Goal: Task Accomplishment & Management: Complete application form

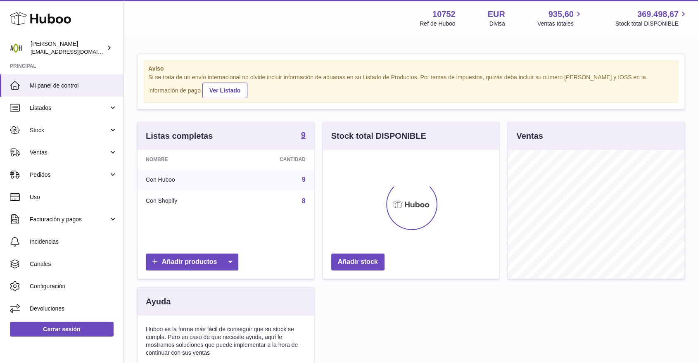
scroll to position [412749, 412701]
click at [68, 144] on link "Ventas" at bounding box center [61, 152] width 123 height 22
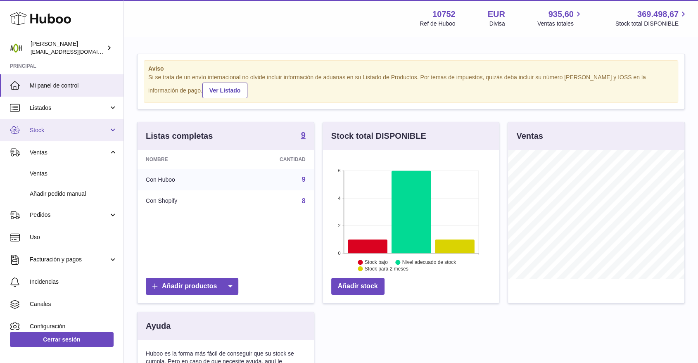
click at [67, 140] on link "Stock" at bounding box center [61, 130] width 123 height 22
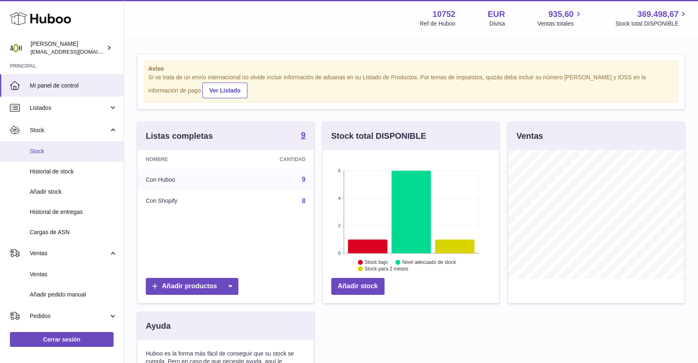
click at [63, 149] on span "Stock" at bounding box center [74, 151] width 88 height 8
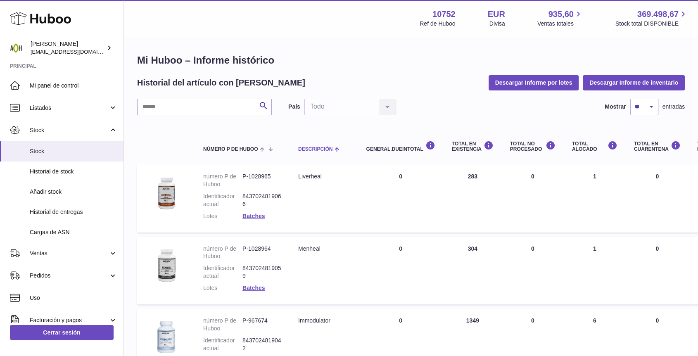
click at [309, 148] on span "Descripción" at bounding box center [315, 149] width 34 height 5
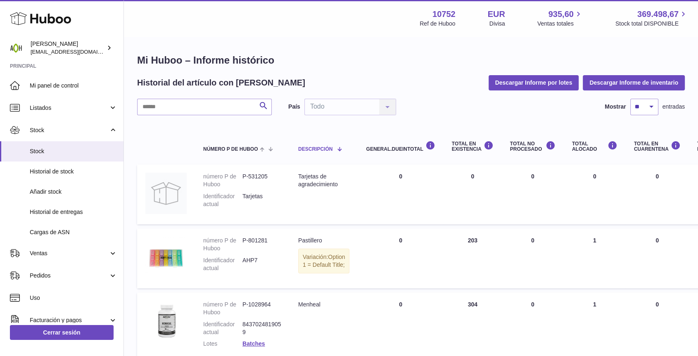
click at [309, 148] on span "Descripción" at bounding box center [315, 149] width 34 height 5
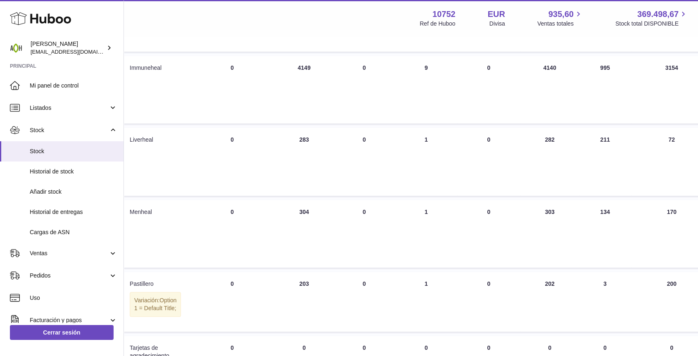
scroll to position [413, 168]
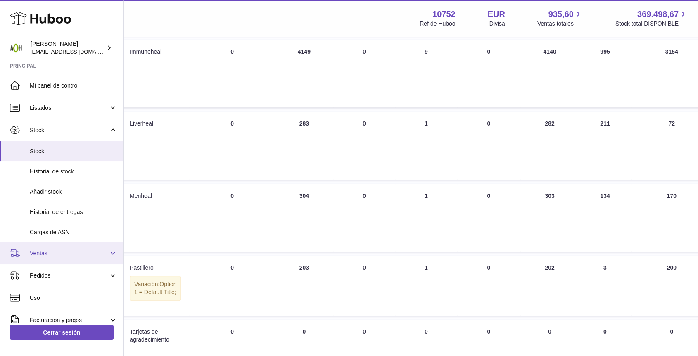
click at [54, 254] on span "Ventas" at bounding box center [69, 253] width 79 height 8
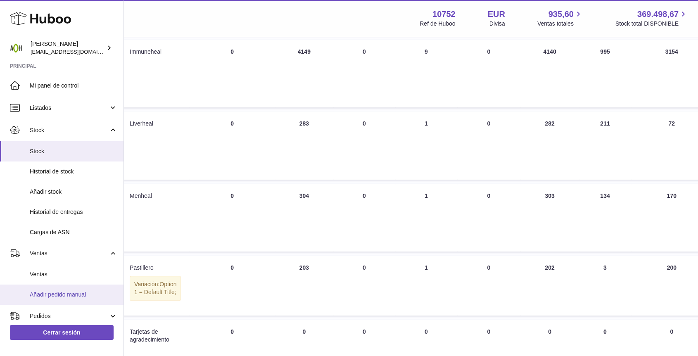
click at [52, 291] on span "Añadir pedido manual" at bounding box center [74, 295] width 88 height 8
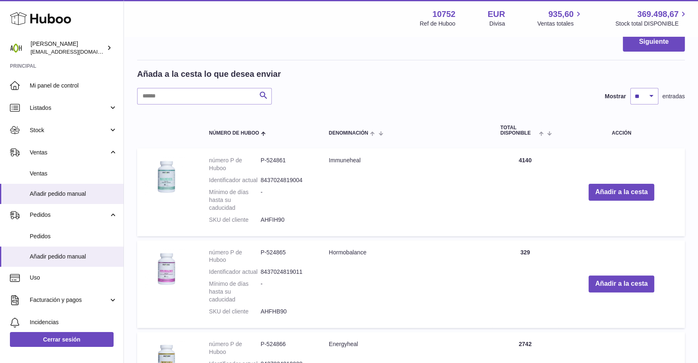
scroll to position [183, 0]
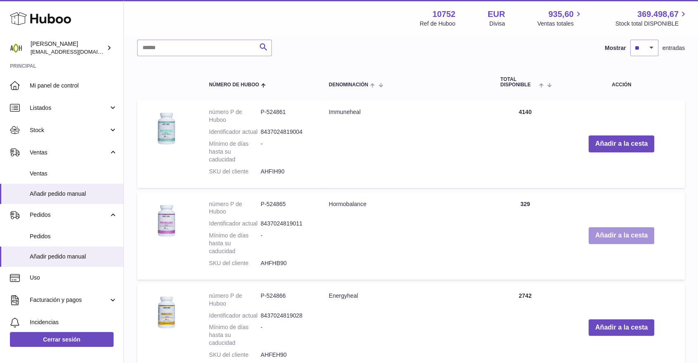
click at [609, 235] on button "Añadir a la cesta" at bounding box center [621, 235] width 66 height 17
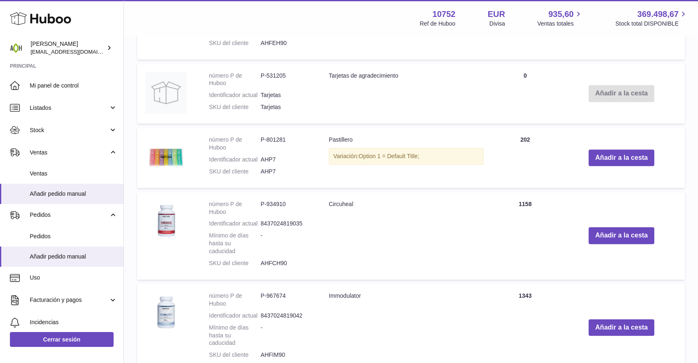
scroll to position [623, 0]
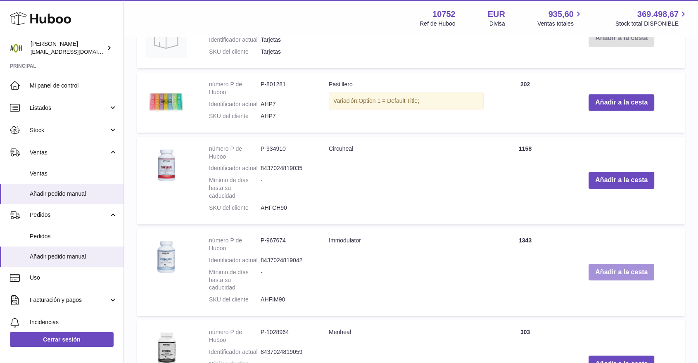
click at [597, 265] on button "Añadir a la cesta" at bounding box center [621, 272] width 66 height 17
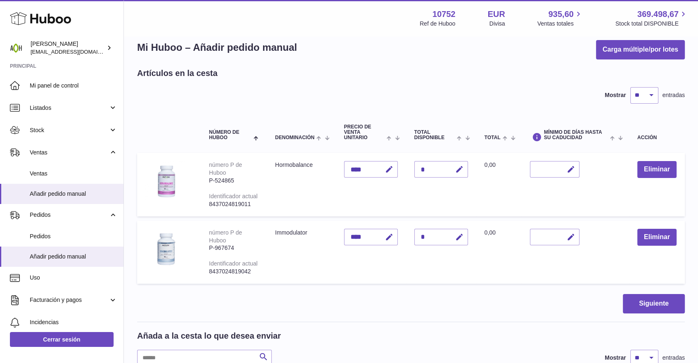
scroll to position [2, 0]
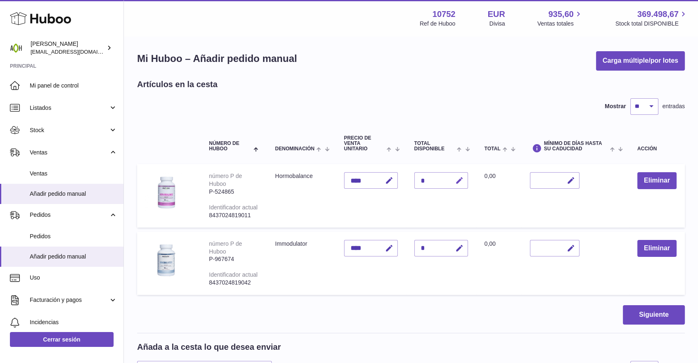
click at [457, 182] on icon "button" at bounding box center [459, 180] width 9 height 9
drag, startPoint x: 430, startPoint y: 181, endPoint x: 418, endPoint y: 181, distance: 12.0
click at [418, 181] on input "*" at bounding box center [441, 180] width 54 height 17
type input "*"
click at [456, 182] on icon "submit" at bounding box center [459, 180] width 7 height 7
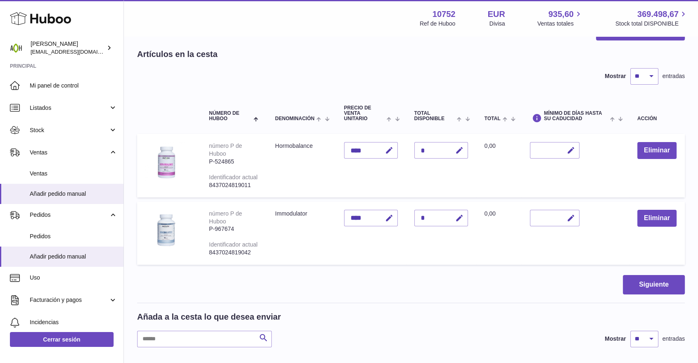
scroll to position [48, 0]
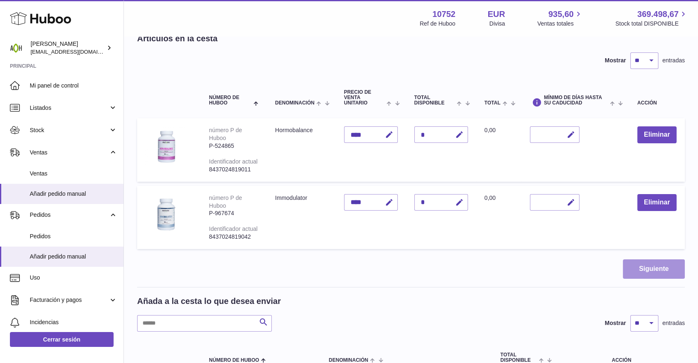
click at [623, 264] on button "Siguiente" at bounding box center [654, 268] width 62 height 19
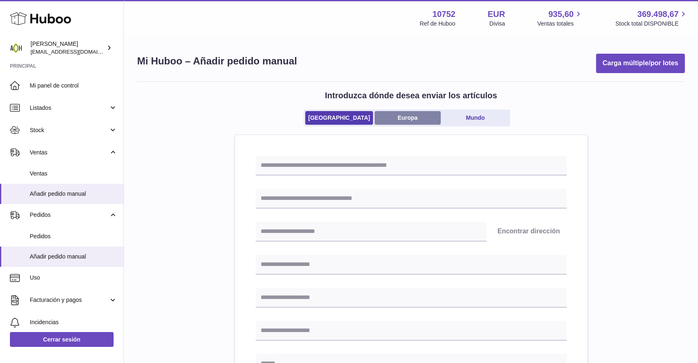
click at [415, 121] on link "Europa" at bounding box center [407, 118] width 66 height 14
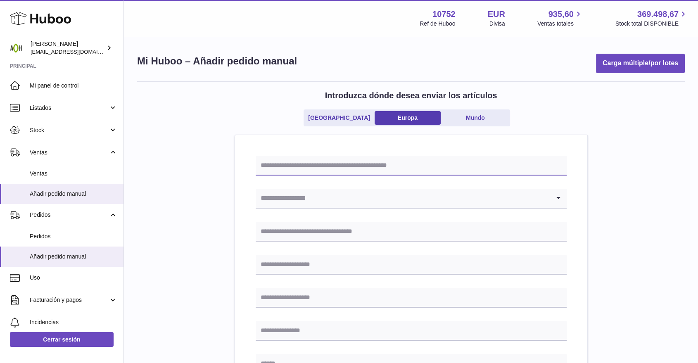
click at [327, 161] on input "text" at bounding box center [411, 166] width 311 height 20
drag, startPoint x: 274, startPoint y: 164, endPoint x: 283, endPoint y: 164, distance: 9.1
click at [283, 164] on input "*******" at bounding box center [411, 166] width 311 height 20
type input "**********"
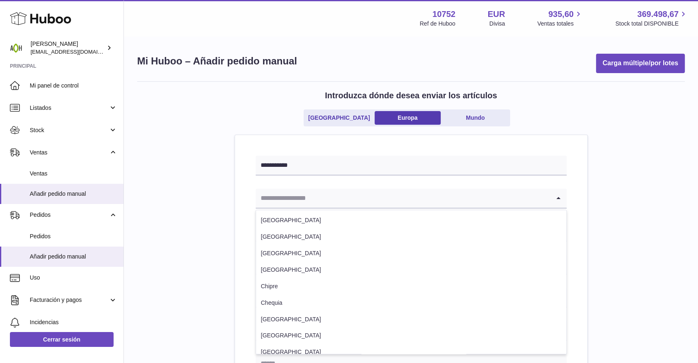
click at [297, 205] on input "Search for option" at bounding box center [403, 198] width 294 height 19
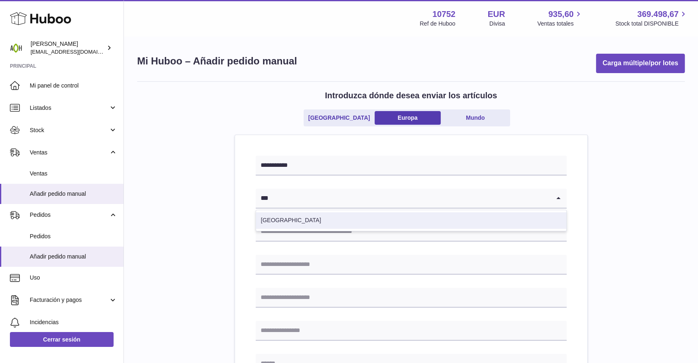
click at [261, 215] on li "España" at bounding box center [411, 220] width 310 height 17
type input "***"
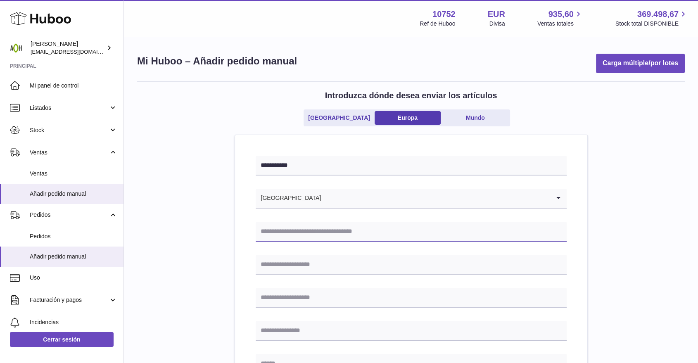
click at [335, 226] on input "text" at bounding box center [411, 232] width 311 height 20
type input "**********"
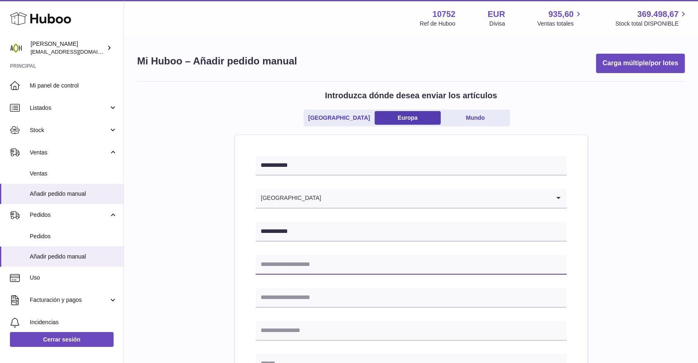
click at [320, 264] on input "text" at bounding box center [411, 265] width 311 height 20
type input "**********"
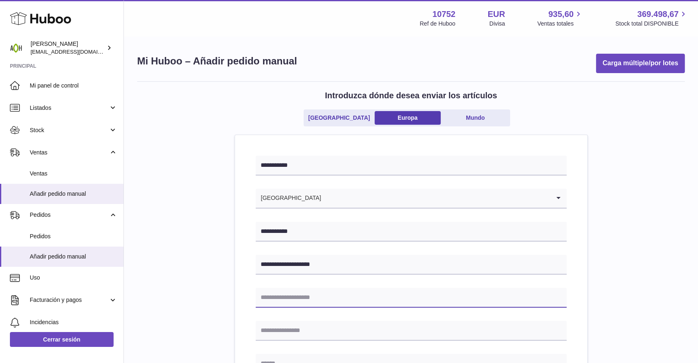
click at [305, 301] on input "text" at bounding box center [411, 298] width 311 height 20
type input "**********"
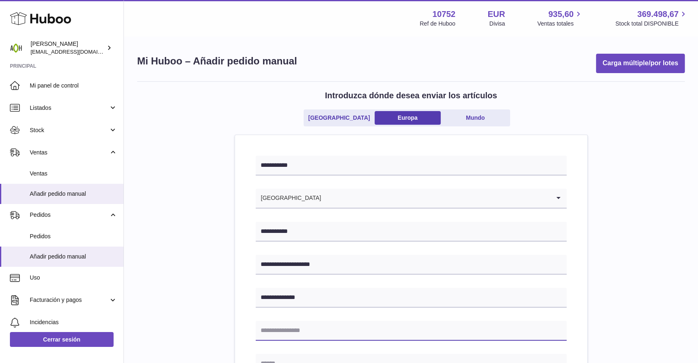
click at [305, 327] on input "text" at bounding box center [411, 331] width 311 height 20
type input "*********"
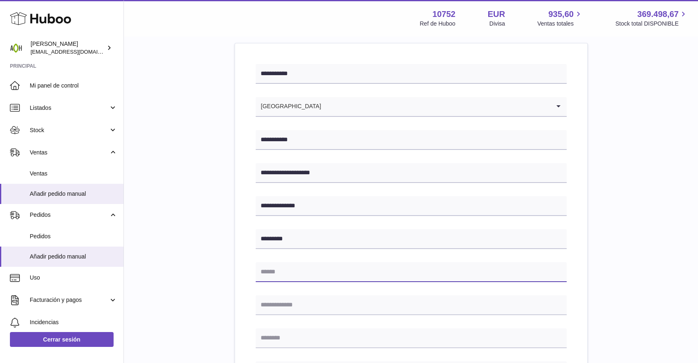
click at [279, 267] on input "text" at bounding box center [411, 272] width 311 height 20
click at [269, 265] on input "text" at bounding box center [411, 272] width 311 height 20
type input "*********"
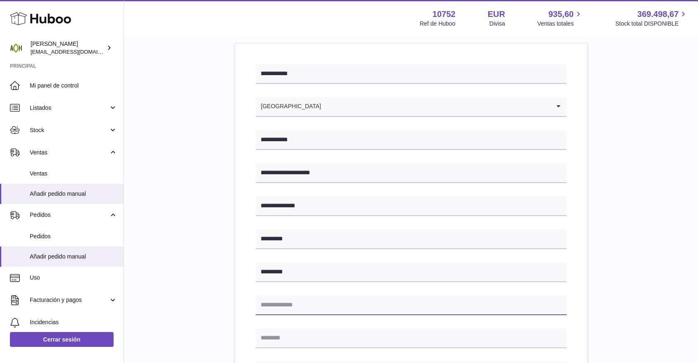
click at [276, 304] on input "text" at bounding box center [411, 305] width 311 height 20
type input "*****"
click at [299, 336] on input "text" at bounding box center [411, 338] width 311 height 20
type input "*********"
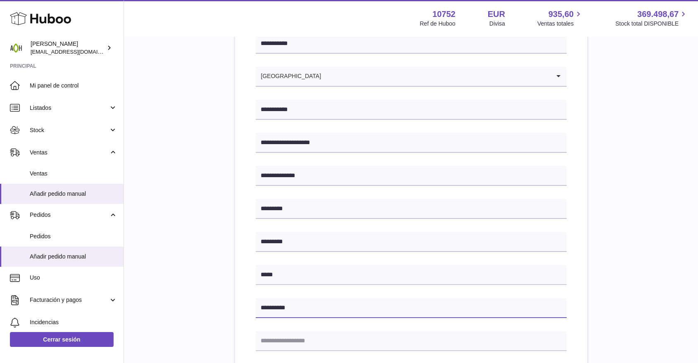
scroll to position [137, 0]
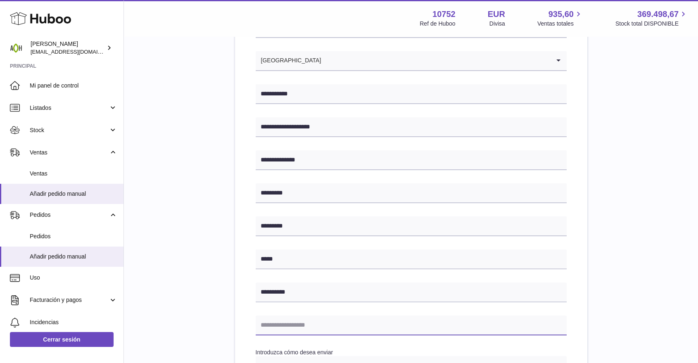
click at [308, 320] on input "text" at bounding box center [411, 325] width 311 height 20
type input "**********"
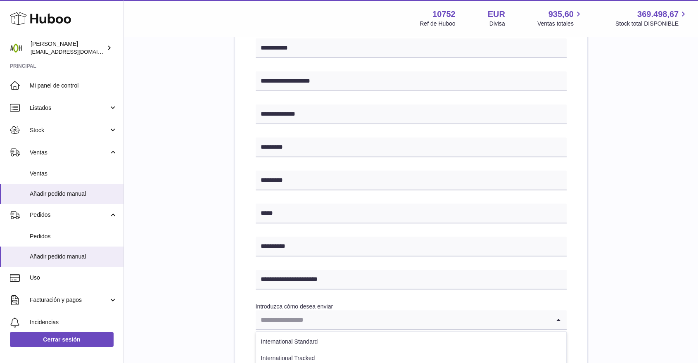
click at [318, 319] on input "Search for option" at bounding box center [403, 319] width 294 height 19
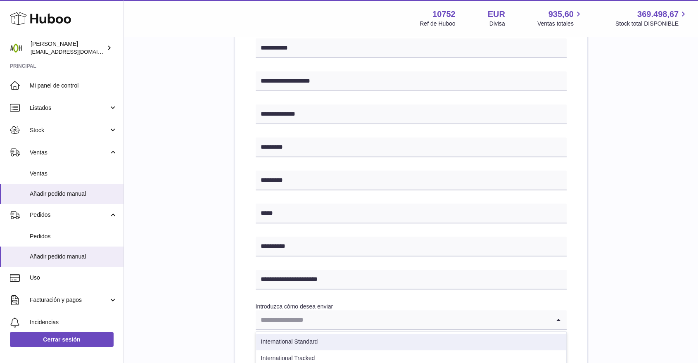
click at [311, 335] on li "International Standard" at bounding box center [411, 342] width 310 height 17
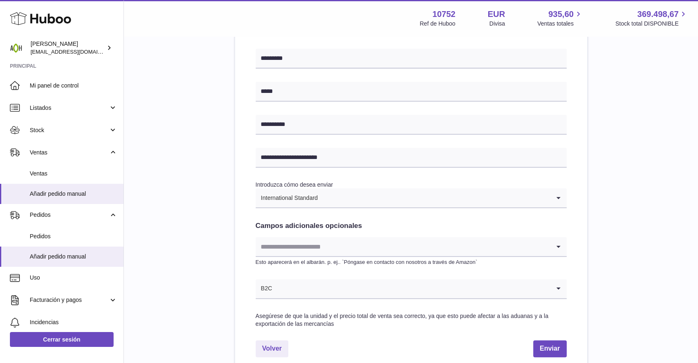
scroll to position [321, 0]
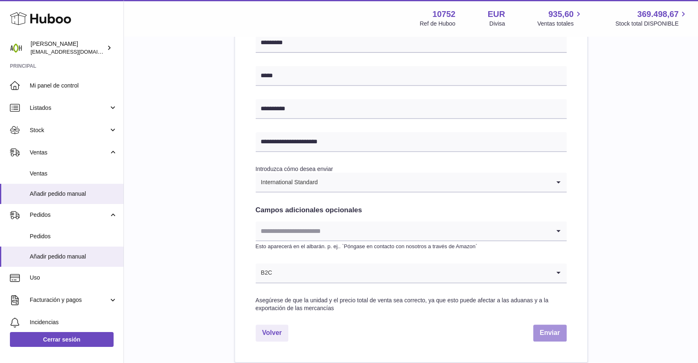
click at [558, 327] on button "Enviar" at bounding box center [549, 333] width 33 height 17
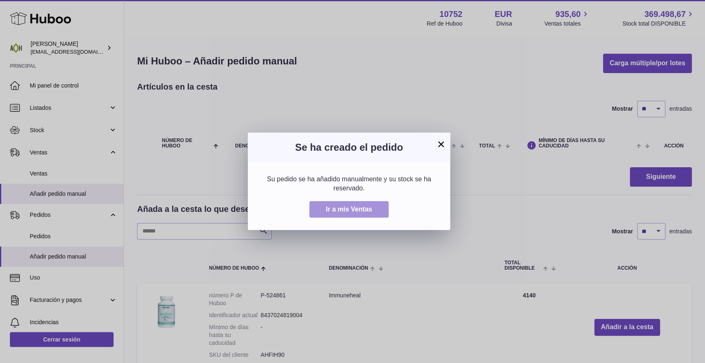
click at [336, 214] on button "Ir a mis Ventas" at bounding box center [348, 209] width 79 height 17
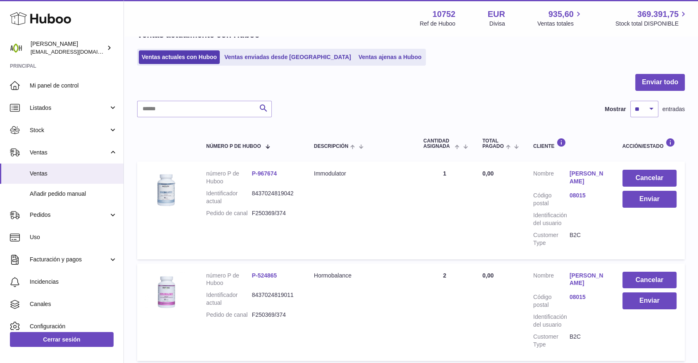
scroll to position [92, 0]
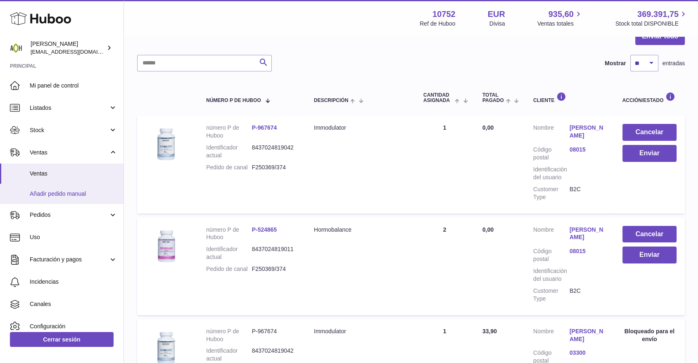
click at [73, 197] on span "Añadir pedido manual" at bounding box center [74, 194] width 88 height 8
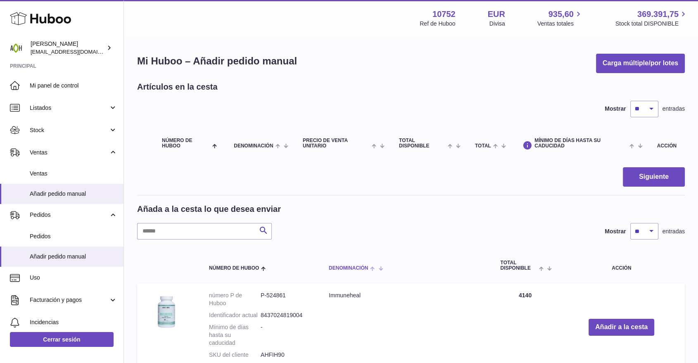
click at [363, 265] on div "Denominación" at bounding box center [406, 268] width 155 height 7
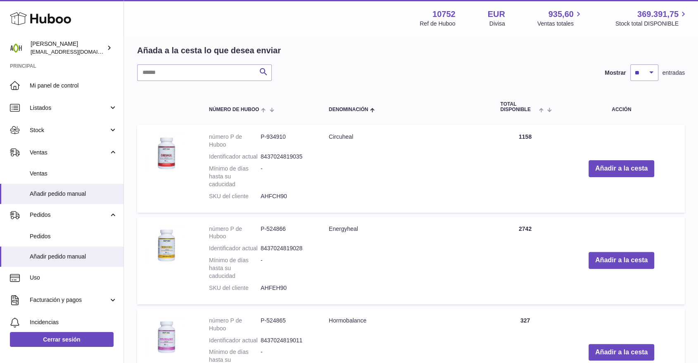
scroll to position [183, 0]
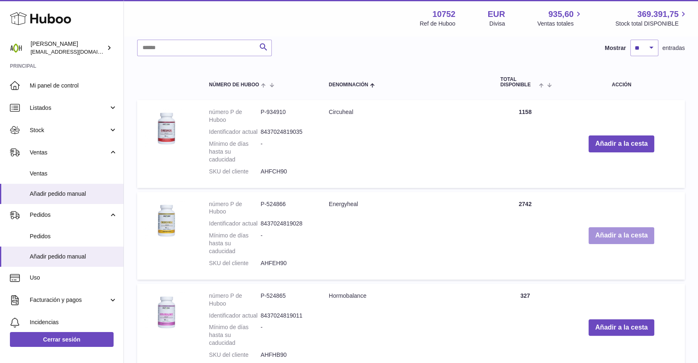
click at [609, 239] on button "Añadir a la cesta" at bounding box center [621, 235] width 66 height 17
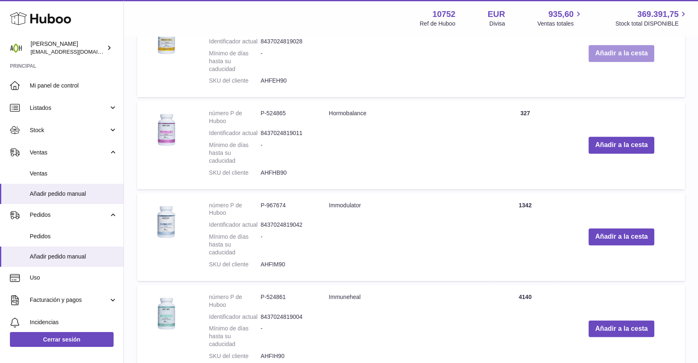
scroll to position [440, 0]
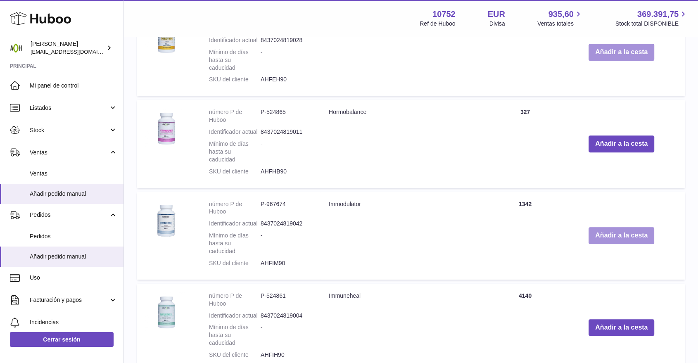
click at [609, 239] on button "Añadir a la cesta" at bounding box center [621, 235] width 66 height 17
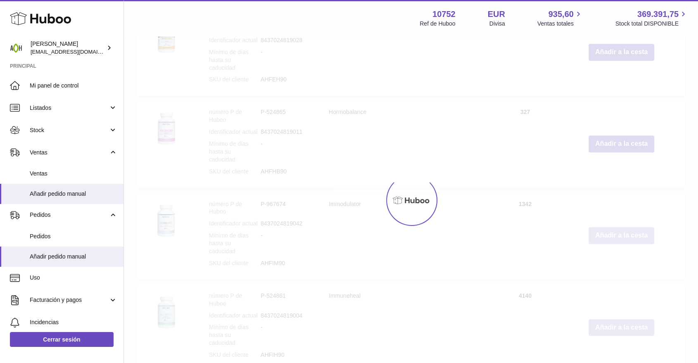
scroll to position [507, 0]
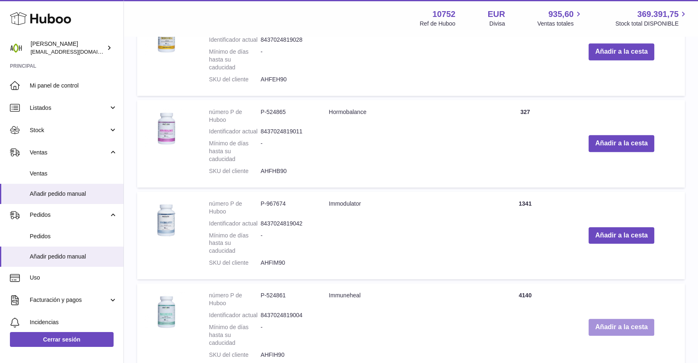
click at [607, 323] on button "Añadir a la cesta" at bounding box center [621, 327] width 66 height 17
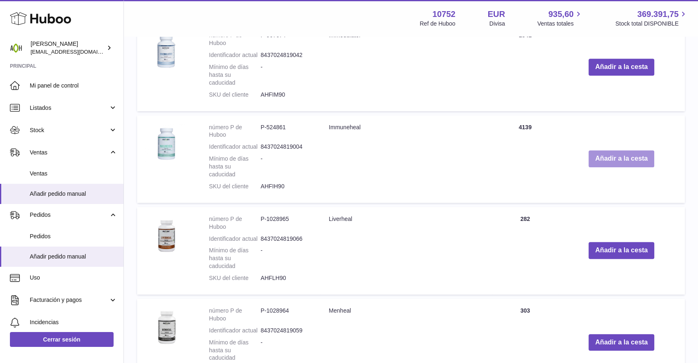
scroll to position [758, 0]
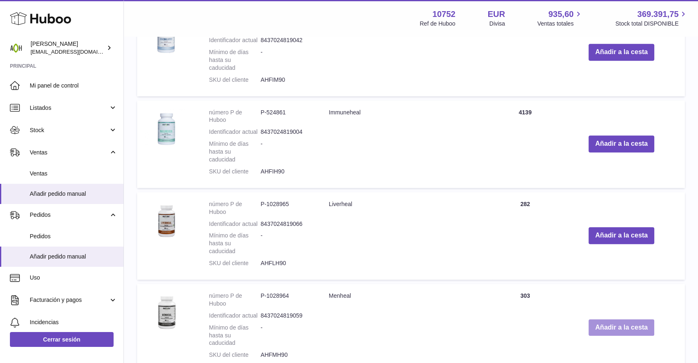
click at [607, 322] on button "Añadir a la cesta" at bounding box center [621, 327] width 66 height 17
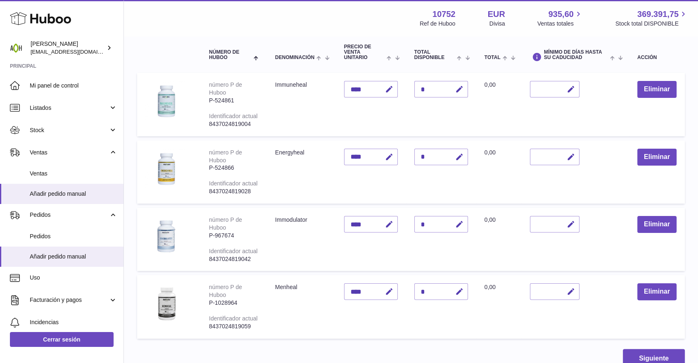
scroll to position [91, 0]
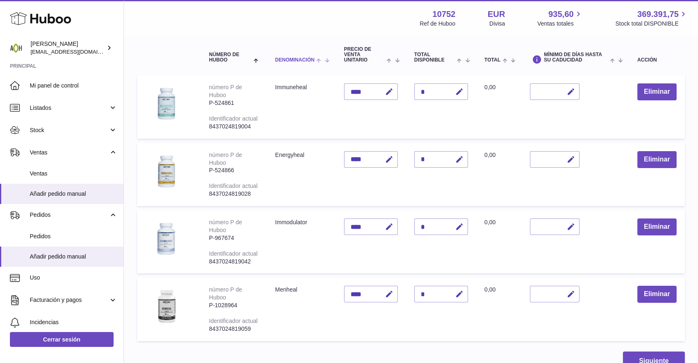
click at [299, 64] on th "Denominación" at bounding box center [301, 54] width 69 height 33
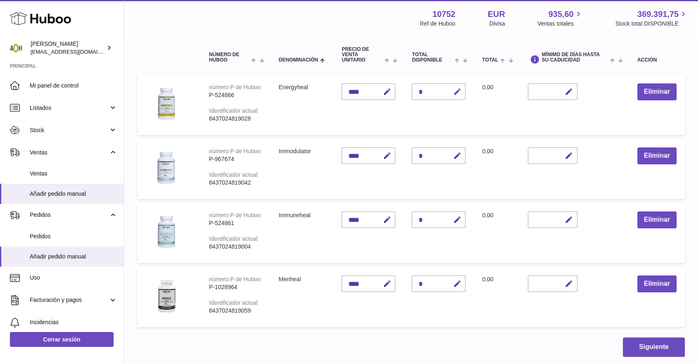
click at [453, 92] on button "button" at bounding box center [455, 91] width 19 height 17
click at [422, 90] on input "*" at bounding box center [439, 91] width 54 height 17
type input "*"
click at [453, 92] on button "submit" at bounding box center [456, 91] width 16 height 13
click at [453, 156] on icon "button" at bounding box center [457, 156] width 9 height 9
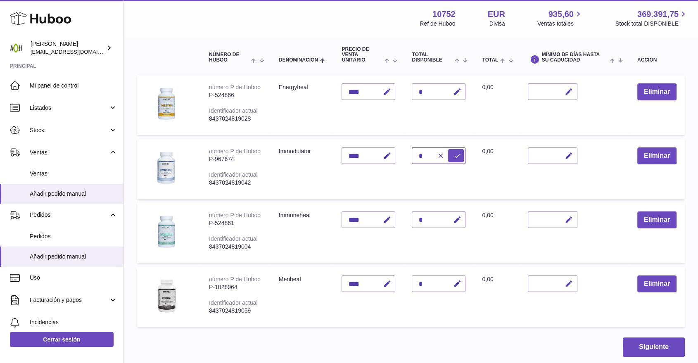
drag, startPoint x: 422, startPoint y: 158, endPoint x: 412, endPoint y: 158, distance: 9.1
click at [412, 158] on input "*" at bounding box center [439, 155] width 54 height 17
type input "*"
click at [451, 155] on button "submit" at bounding box center [456, 155] width 16 height 13
click at [637, 346] on button "Siguiente" at bounding box center [654, 346] width 62 height 19
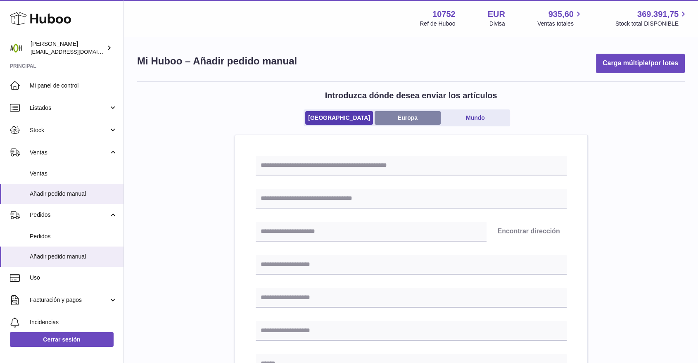
click at [400, 119] on link "Europa" at bounding box center [407, 118] width 66 height 14
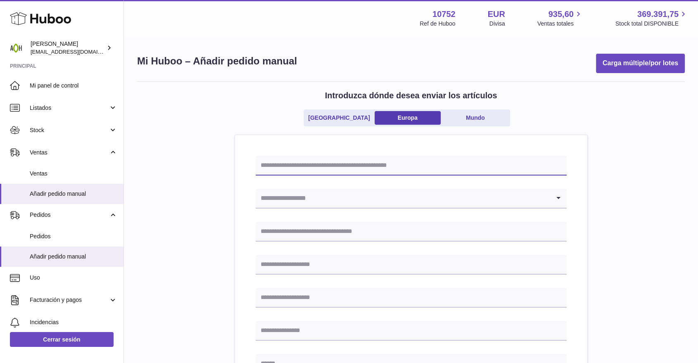
click at [330, 166] on input "text" at bounding box center [411, 166] width 311 height 20
type input "*"
type input "*******"
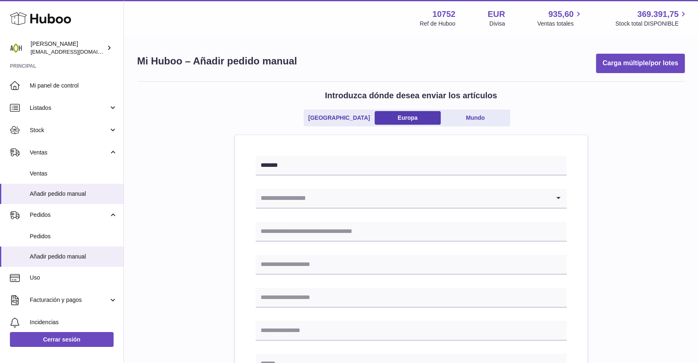
click at [301, 201] on input "Search for option" at bounding box center [403, 198] width 294 height 19
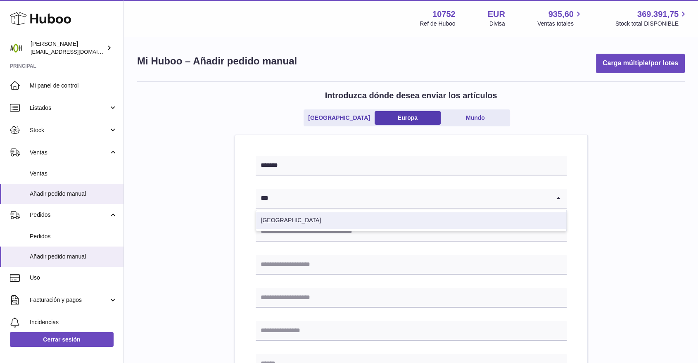
click at [281, 216] on li "[GEOGRAPHIC_DATA]" at bounding box center [411, 220] width 310 height 17
type input "***"
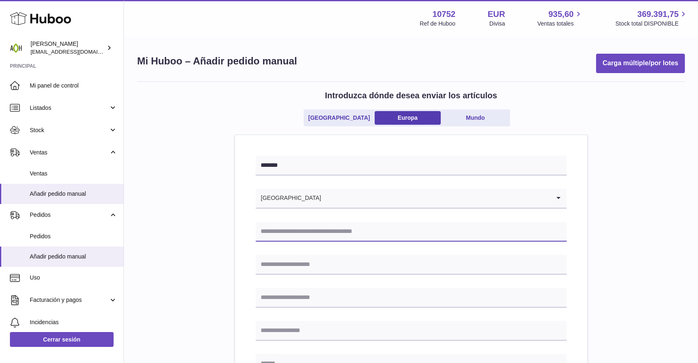
click at [316, 230] on input "text" at bounding box center [411, 232] width 311 height 20
type input "**********"
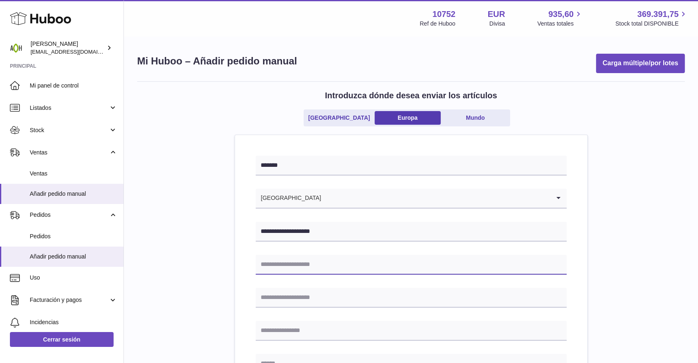
click at [340, 264] on input "text" at bounding box center [411, 265] width 311 height 20
type input "**********"
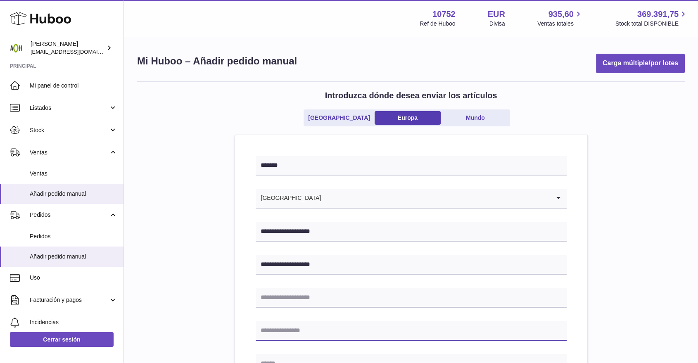
click at [320, 326] on input "text" at bounding box center [411, 331] width 311 height 20
type input "**********"
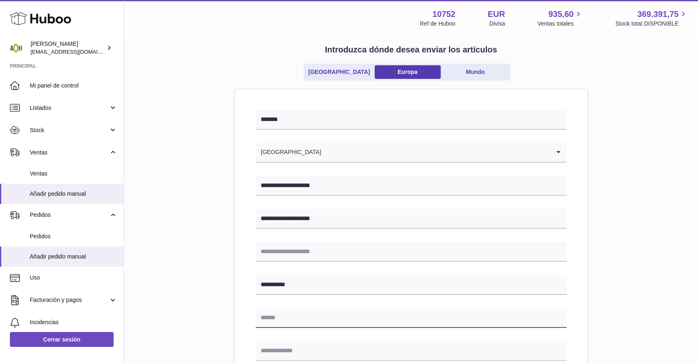
click at [317, 312] on input "text" at bounding box center [411, 318] width 311 height 20
type input "******"
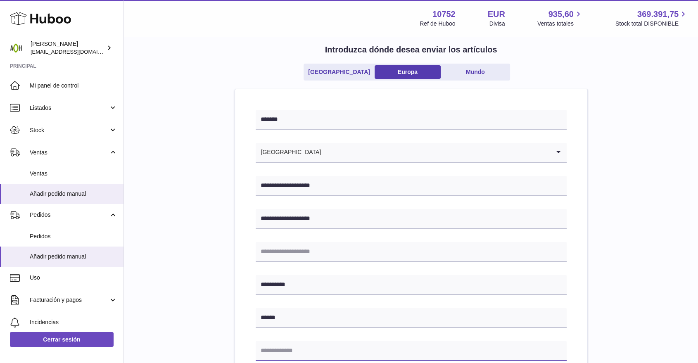
click at [274, 345] on input "text" at bounding box center [411, 351] width 311 height 20
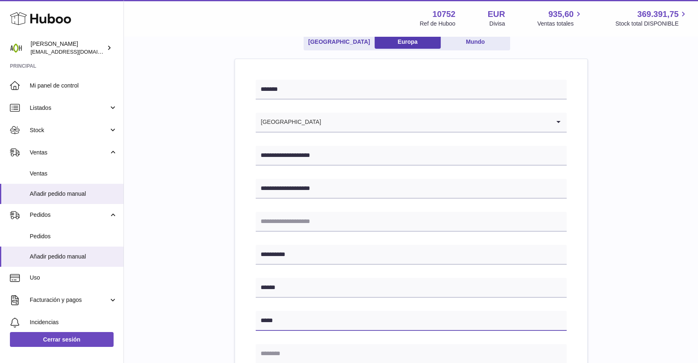
scroll to position [92, 0]
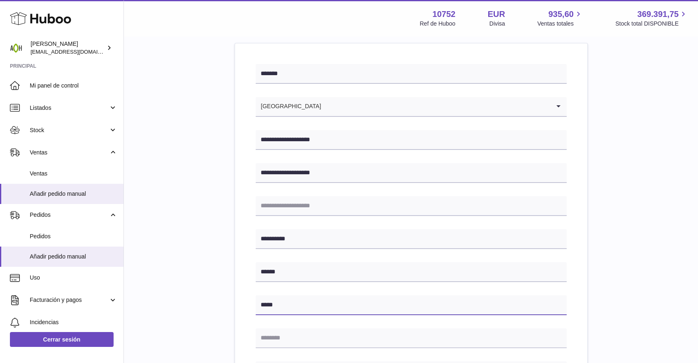
type input "*****"
click at [272, 336] on input "text" at bounding box center [411, 338] width 311 height 20
type input "*********"
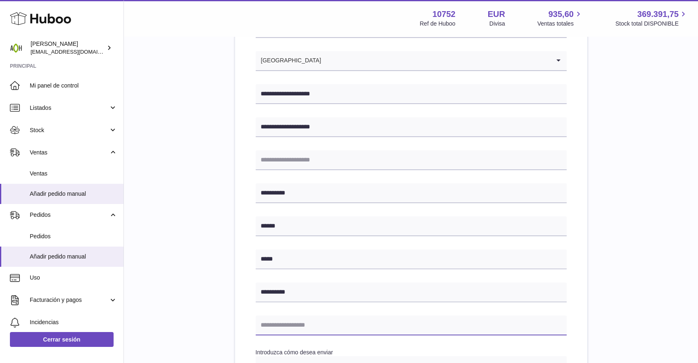
click at [320, 320] on input "text" at bounding box center [411, 325] width 311 height 20
type input "**********"
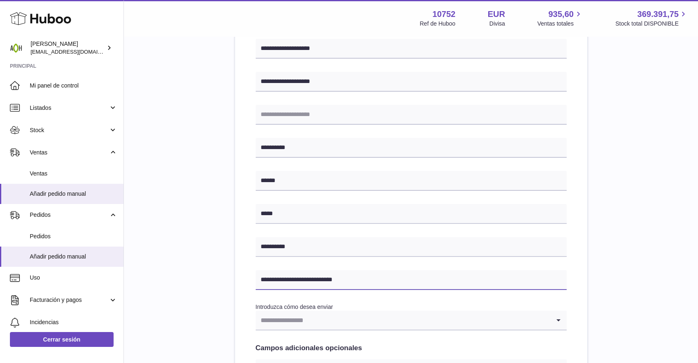
scroll to position [183, 0]
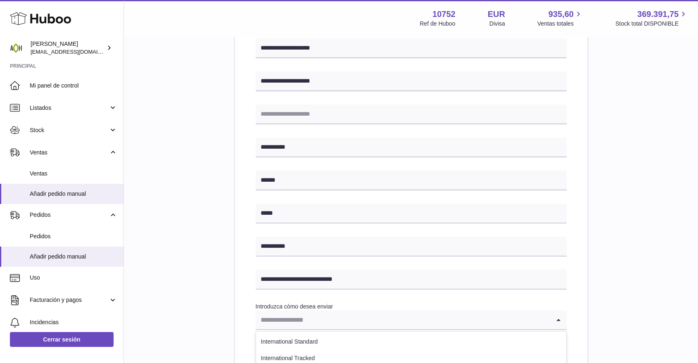
click at [318, 320] on input "Search for option" at bounding box center [403, 319] width 294 height 19
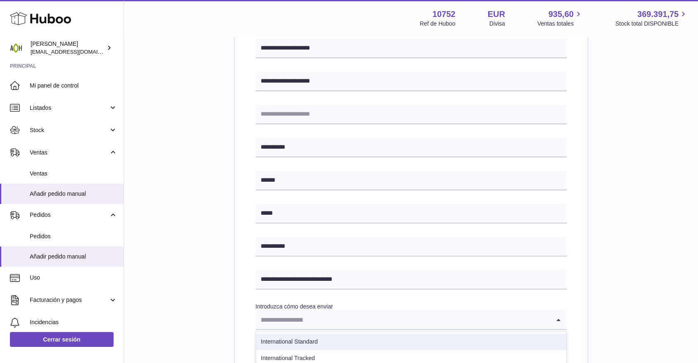
click at [317, 334] on li "International Standard" at bounding box center [411, 342] width 310 height 17
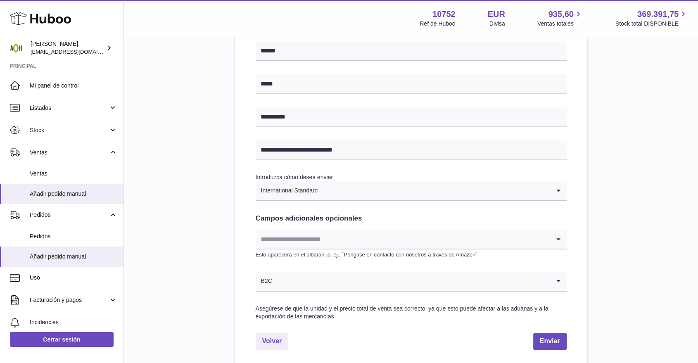
scroll to position [321, 0]
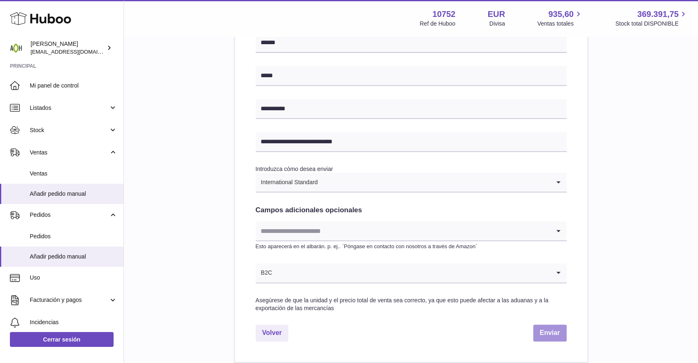
click at [545, 333] on button "Enviar" at bounding box center [549, 333] width 33 height 17
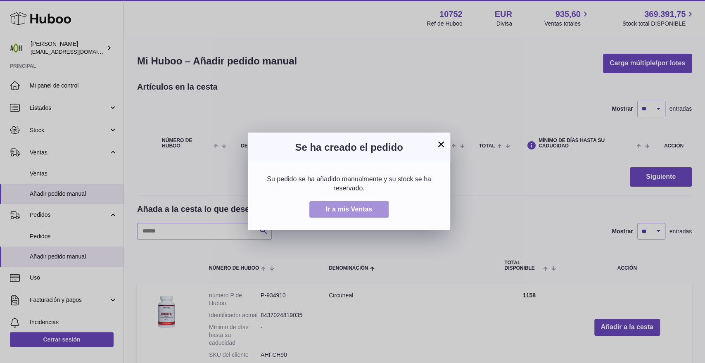
click at [353, 206] on span "Ir a mis Ventas" at bounding box center [349, 209] width 46 height 7
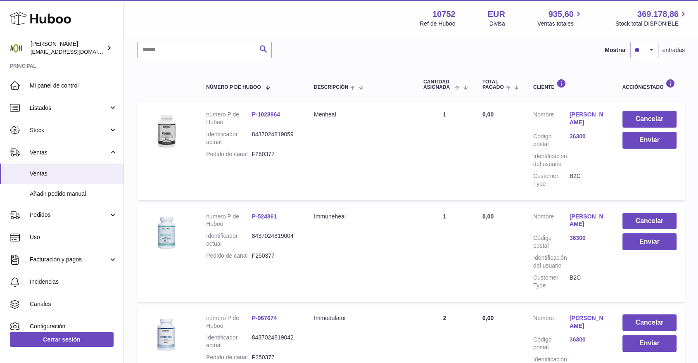
scroll to position [92, 0]
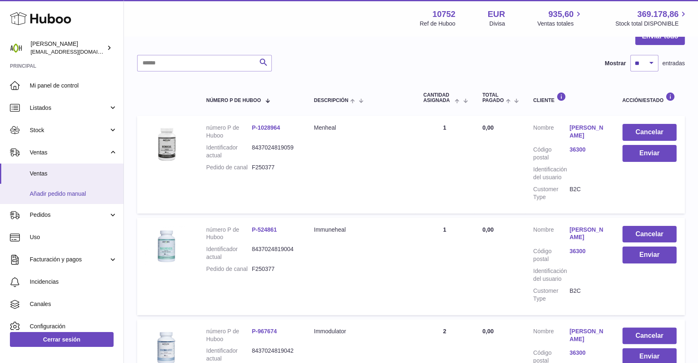
click at [56, 192] on span "Añadir pedido manual" at bounding box center [74, 194] width 88 height 8
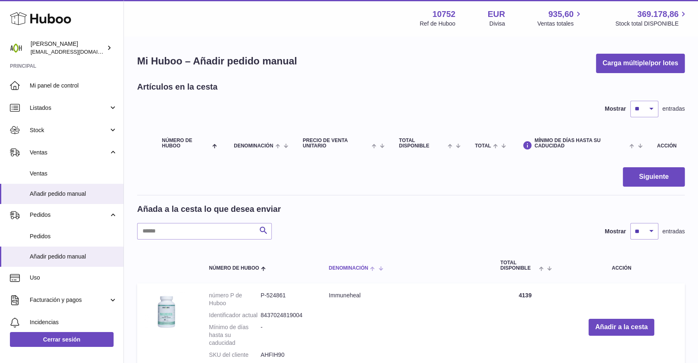
click at [344, 270] on span "Denominación" at bounding box center [348, 267] width 39 height 5
click at [602, 325] on button "Añadir a la cesta" at bounding box center [621, 327] width 66 height 17
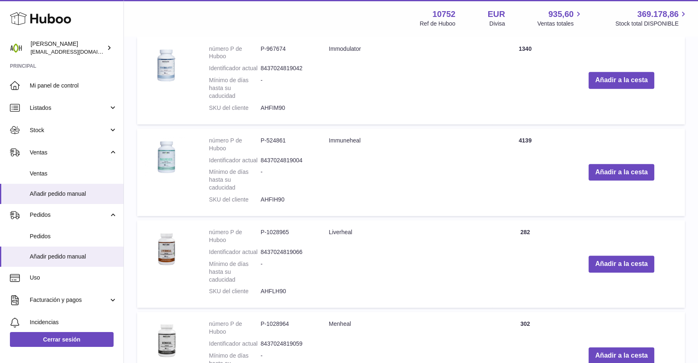
scroll to position [642, 0]
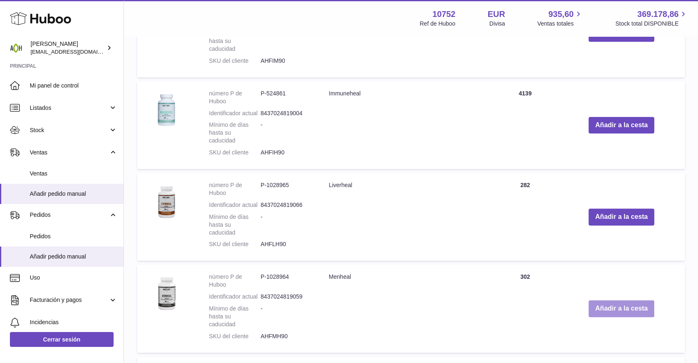
click at [590, 306] on button "Añadir a la cesta" at bounding box center [621, 308] width 66 height 17
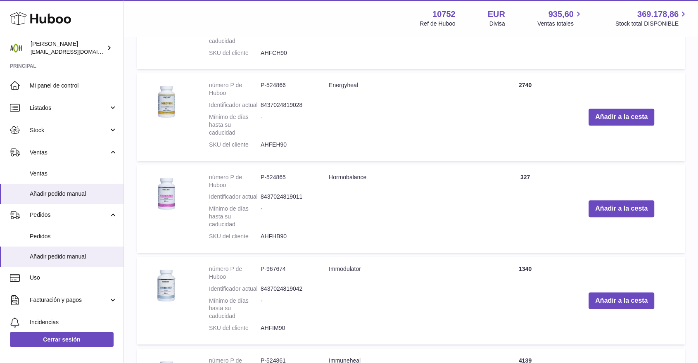
scroll to position [389, 0]
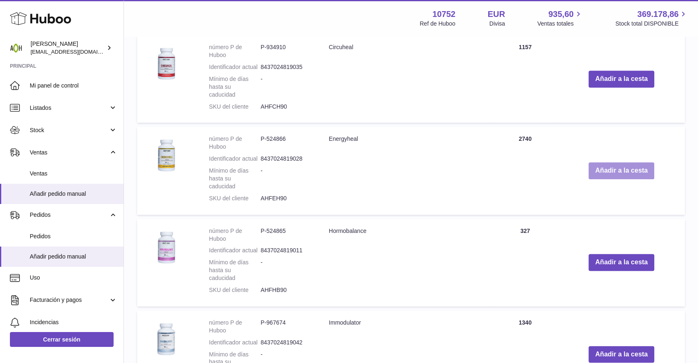
click at [614, 174] on button "Añadir a la cesta" at bounding box center [621, 170] width 66 height 17
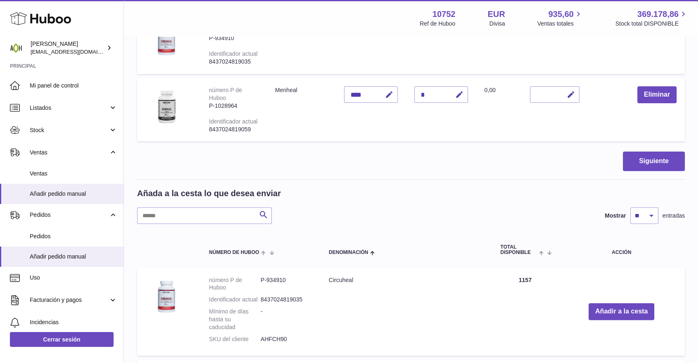
scroll to position [135, 0]
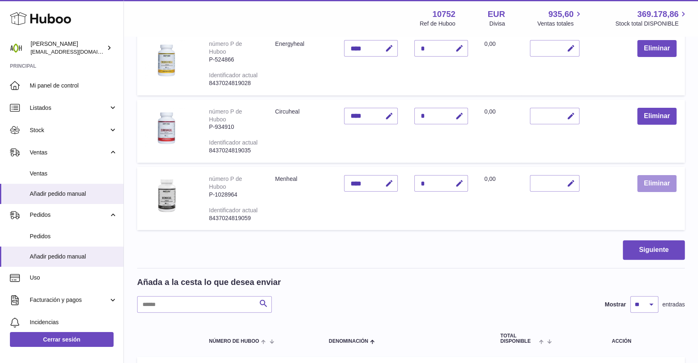
click at [646, 186] on button "Eliminar" at bounding box center [656, 183] width 39 height 17
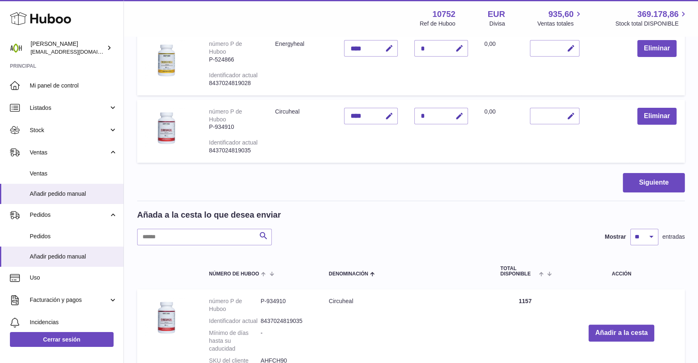
scroll to position [43, 0]
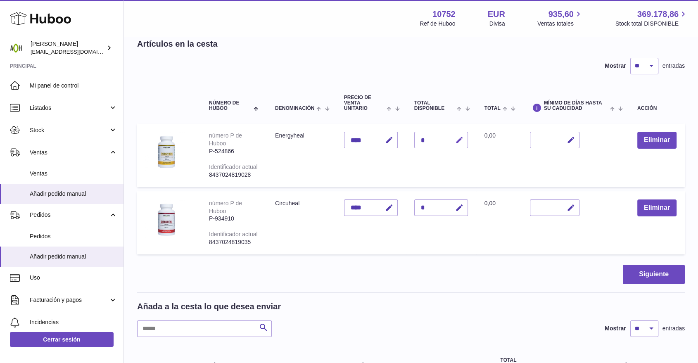
click at [466, 143] on button "button" at bounding box center [457, 140] width 19 height 17
drag, startPoint x: 429, startPoint y: 140, endPoint x: 408, endPoint y: 140, distance: 21.1
click at [408, 140] on td "Cantidad *" at bounding box center [441, 154] width 70 height 63
type input "*"
click at [468, 141] on td "Cantidad *" at bounding box center [441, 154] width 70 height 63
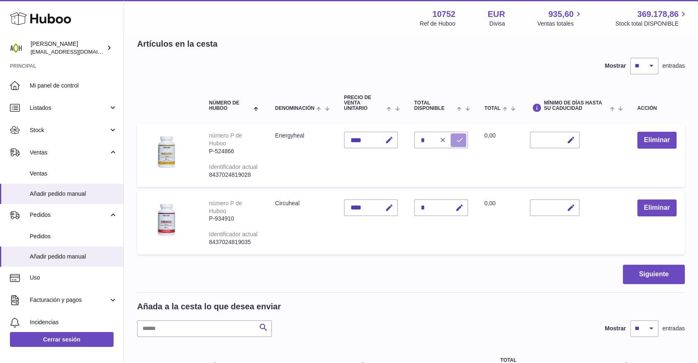
click at [463, 142] on icon "submit" at bounding box center [459, 139] width 7 height 7
click at [642, 275] on button "Siguiente" at bounding box center [654, 274] width 62 height 19
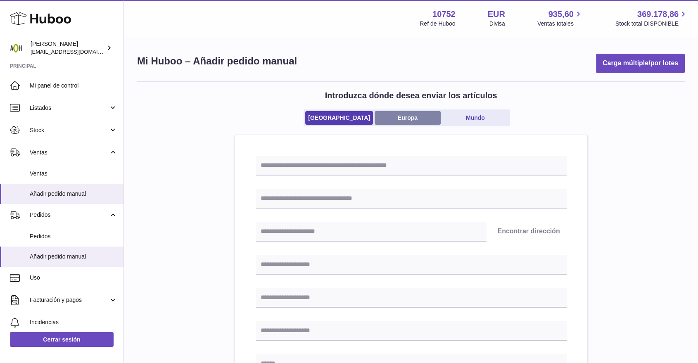
click at [400, 121] on link "Europa" at bounding box center [407, 118] width 66 height 14
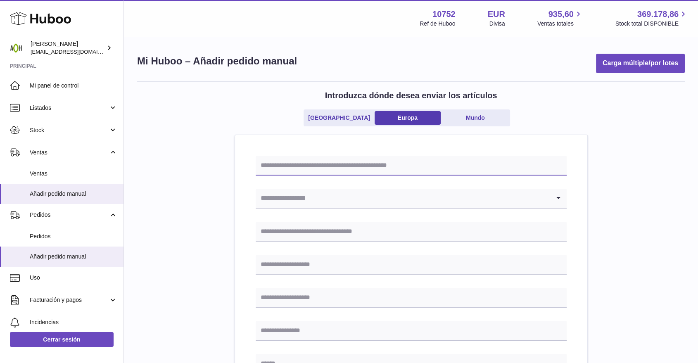
click at [381, 161] on input "text" at bounding box center [411, 166] width 311 height 20
drag, startPoint x: 276, startPoint y: 166, endPoint x: 287, endPoint y: 166, distance: 11.6
click at [287, 166] on input "*******" at bounding box center [411, 166] width 311 height 20
type input "*******"
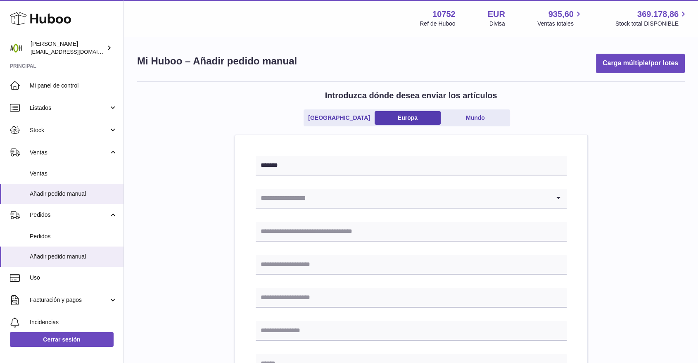
click at [304, 197] on input "Search for option" at bounding box center [403, 198] width 294 height 19
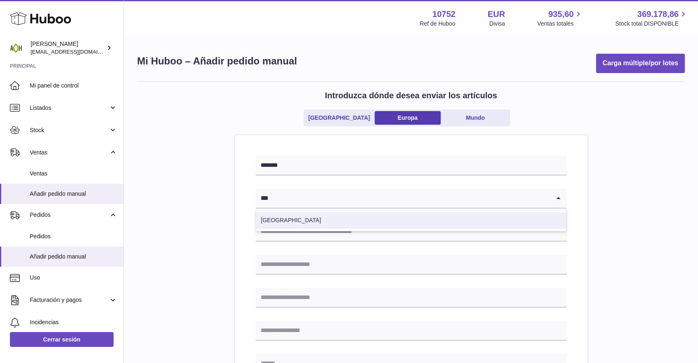
click at [289, 218] on li "[GEOGRAPHIC_DATA]" at bounding box center [411, 220] width 310 height 17
type input "***"
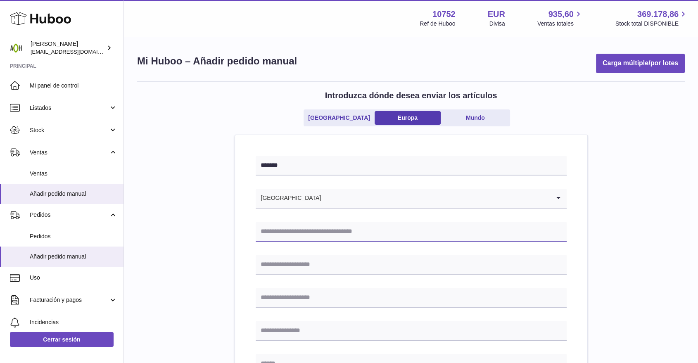
click at [286, 227] on input "text" at bounding box center [411, 232] width 311 height 20
type input "**********"
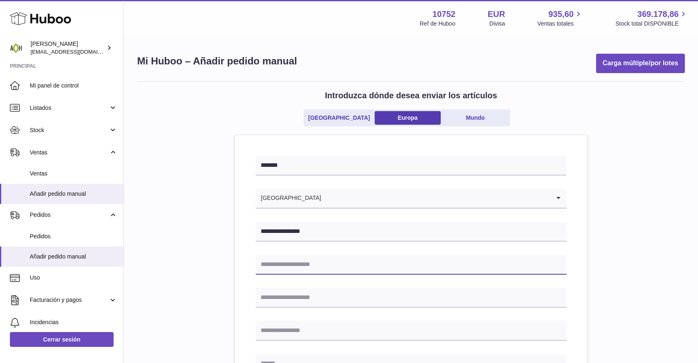
click at [270, 262] on input "text" at bounding box center [411, 265] width 311 height 20
type input "**********"
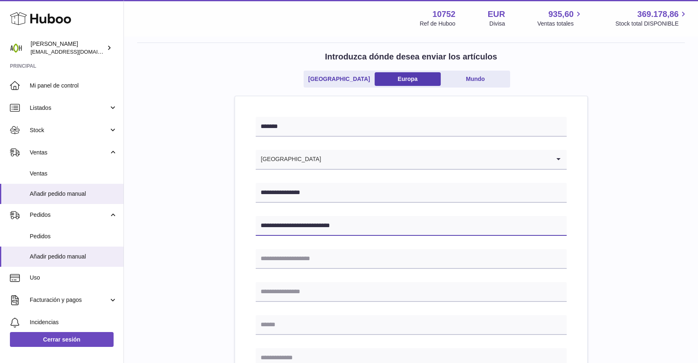
scroll to position [92, 0]
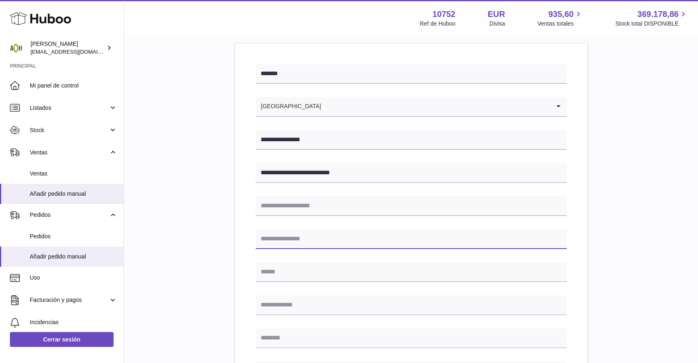
click at [273, 242] on input "text" at bounding box center [411, 239] width 311 height 20
type input "******"
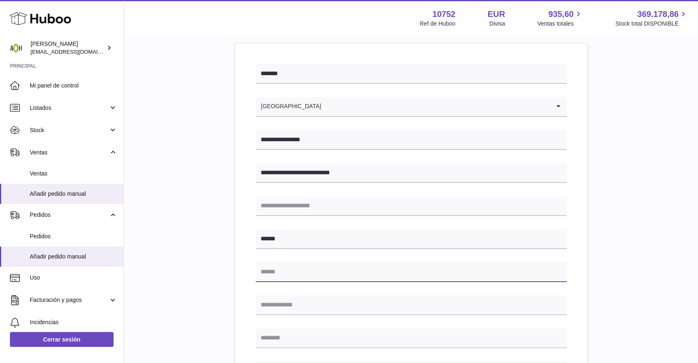
click at [286, 272] on input "text" at bounding box center [411, 272] width 311 height 20
type input "**********"
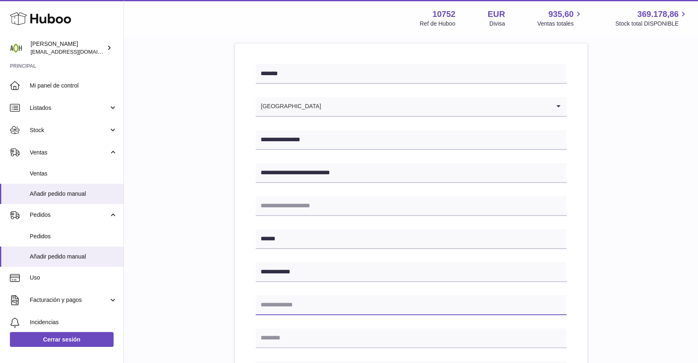
click at [297, 302] on input "text" at bounding box center [411, 305] width 311 height 20
type input "*****"
click at [307, 342] on input "text" at bounding box center [411, 338] width 311 height 20
type input "*********"
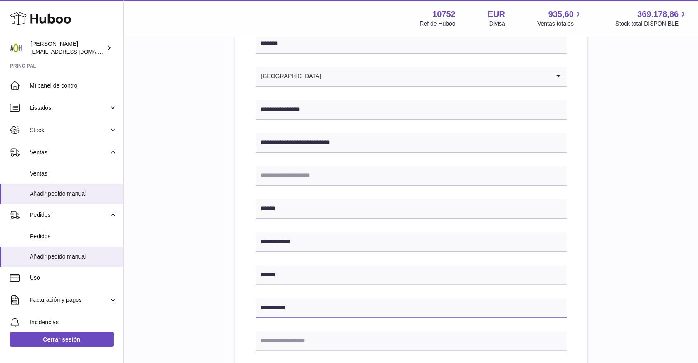
scroll to position [137, 0]
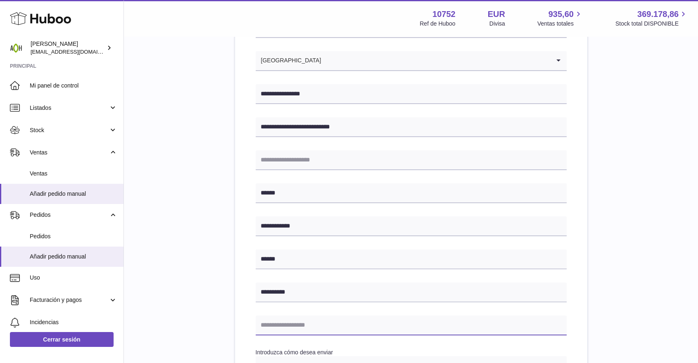
click at [281, 320] on input "text" at bounding box center [411, 325] width 311 height 20
type input "**********"
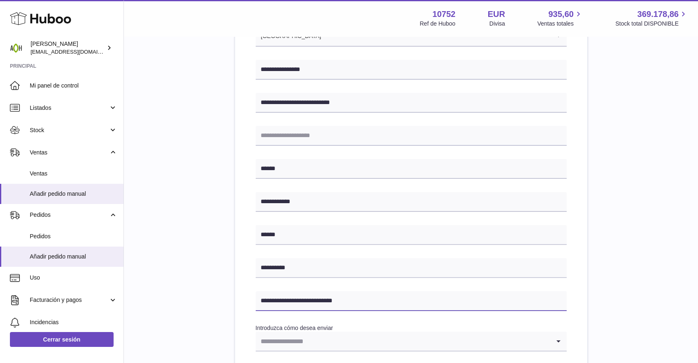
scroll to position [183, 0]
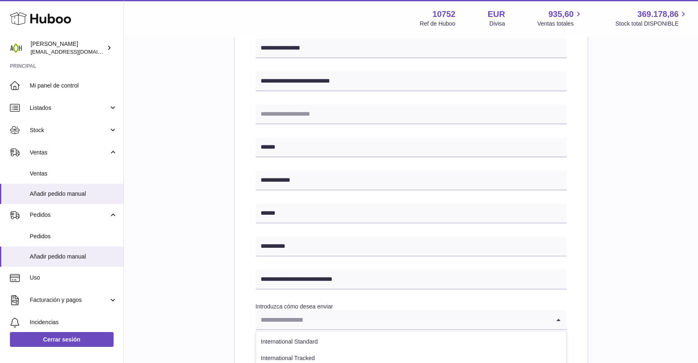
click at [320, 322] on input "Search for option" at bounding box center [403, 319] width 294 height 19
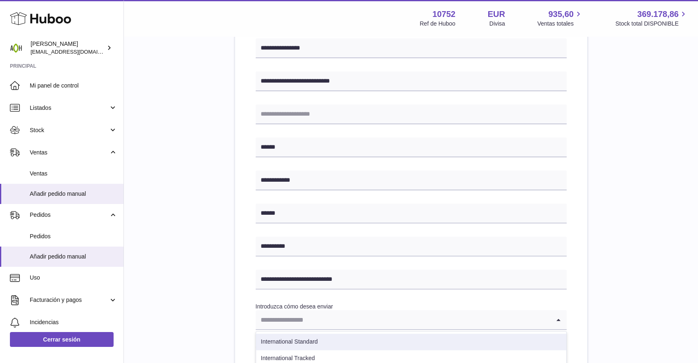
click at [306, 340] on li "International Standard" at bounding box center [411, 342] width 310 height 17
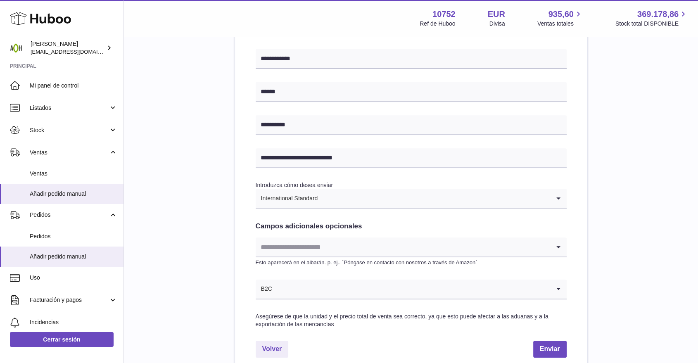
scroll to position [321, 0]
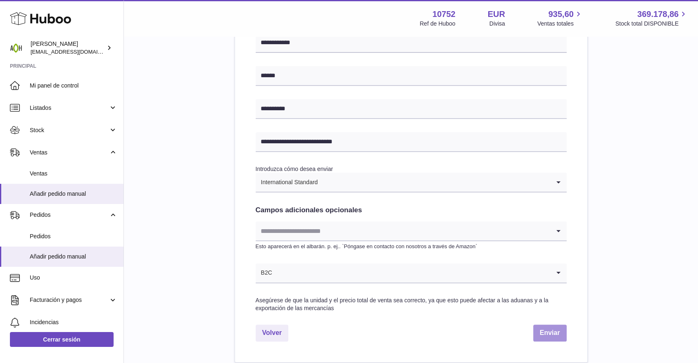
click at [552, 328] on button "Enviar" at bounding box center [549, 333] width 33 height 17
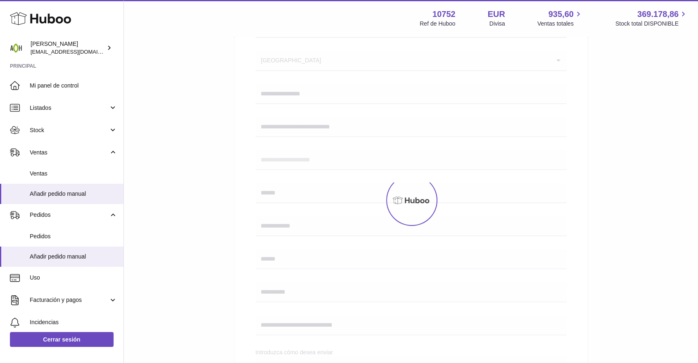
scroll to position [92, 0]
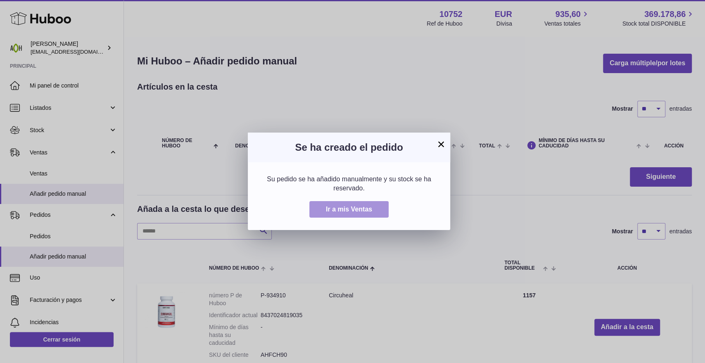
click at [362, 210] on span "Ir a mis Ventas" at bounding box center [349, 209] width 46 height 7
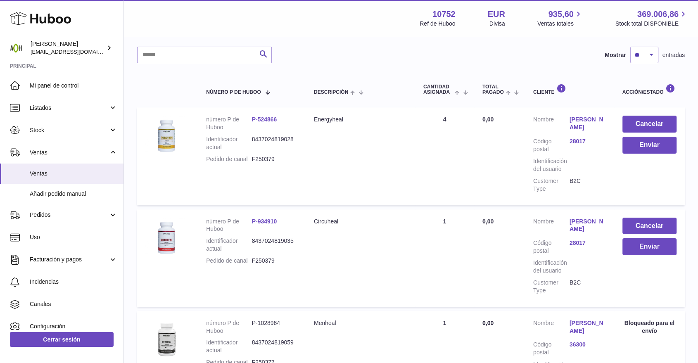
scroll to position [46, 0]
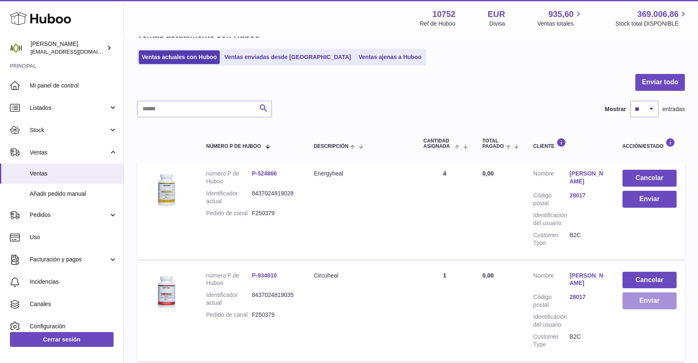
click at [652, 305] on button "Enviar" at bounding box center [649, 300] width 54 height 17
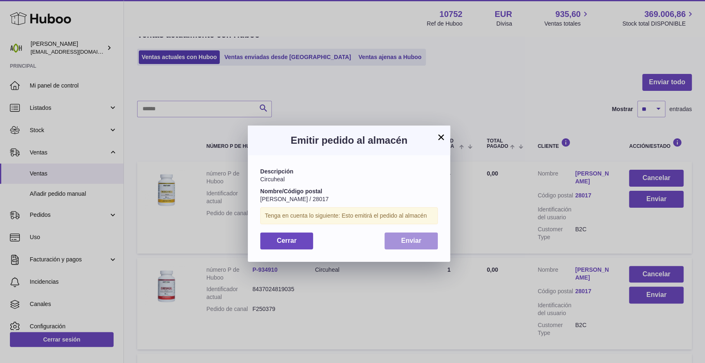
click at [417, 234] on button "Enviar" at bounding box center [410, 240] width 53 height 17
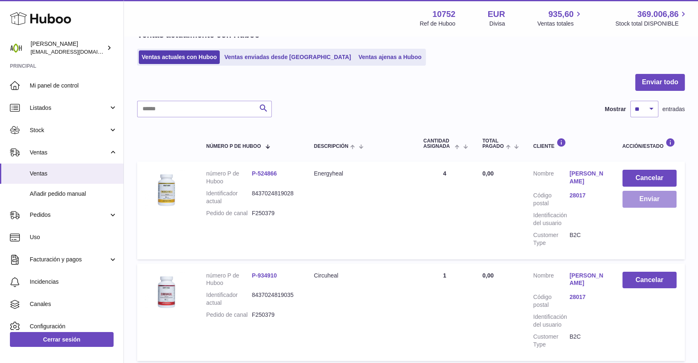
click at [633, 204] on button "Enviar" at bounding box center [649, 199] width 54 height 17
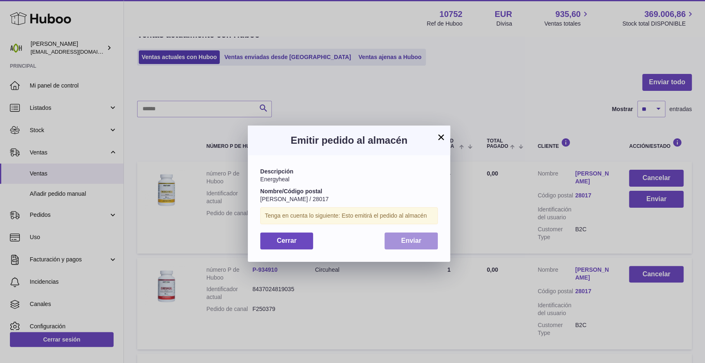
click at [414, 238] on span "Enviar" at bounding box center [411, 240] width 20 height 7
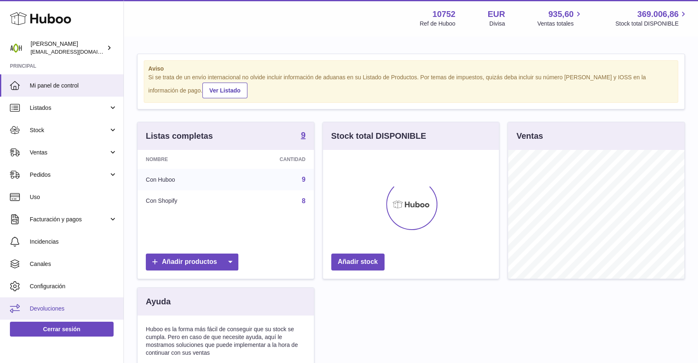
scroll to position [129, 176]
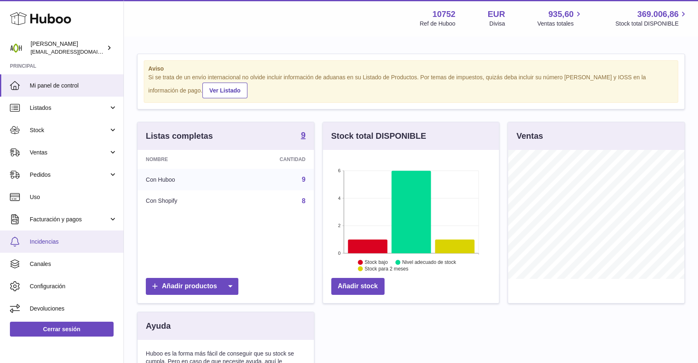
click at [59, 239] on span "Incidencias" at bounding box center [74, 242] width 88 height 8
